Goal: Information Seeking & Learning: Learn about a topic

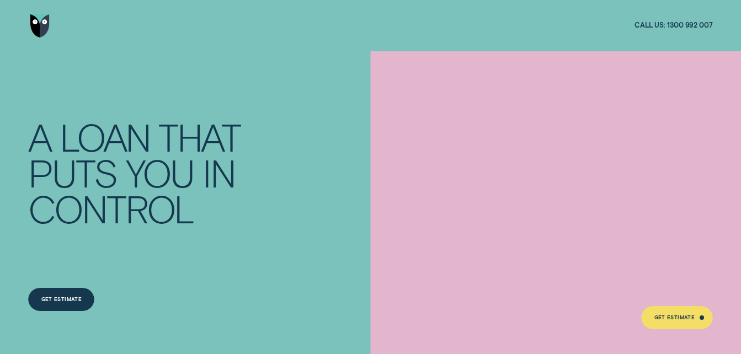
click at [43, 24] on img "Go to home page" at bounding box center [39, 25] width 19 height 23
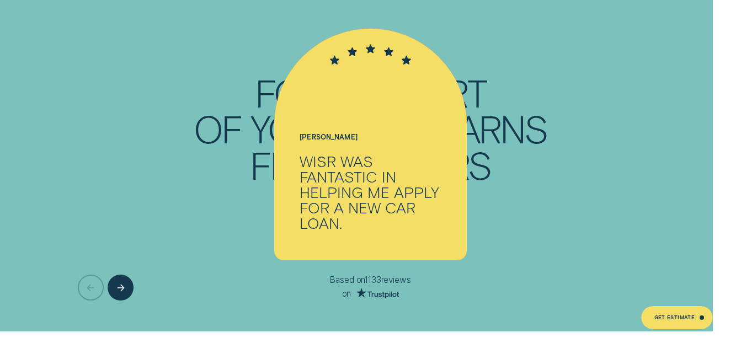
scroll to position [2240, 0]
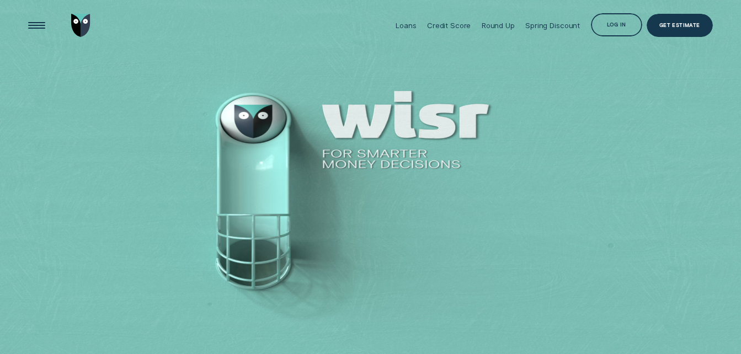
click at [602, 24] on div "Log in" at bounding box center [616, 24] width 51 height 23
click at [619, 20] on div "Log in" at bounding box center [616, 24] width 51 height 23
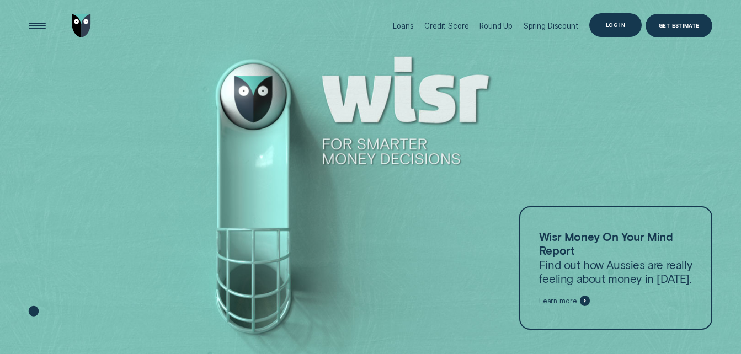
click at [614, 28] on div "Log in" at bounding box center [615, 25] width 19 height 4
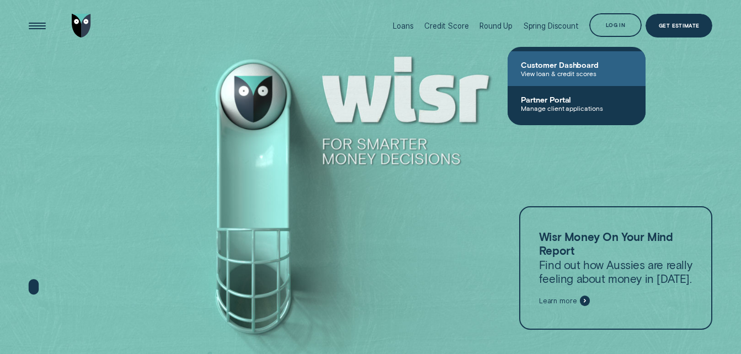
click at [555, 72] on span "View loan & credit scores" at bounding box center [577, 74] width 112 height 8
